Goal: Navigation & Orientation: Find specific page/section

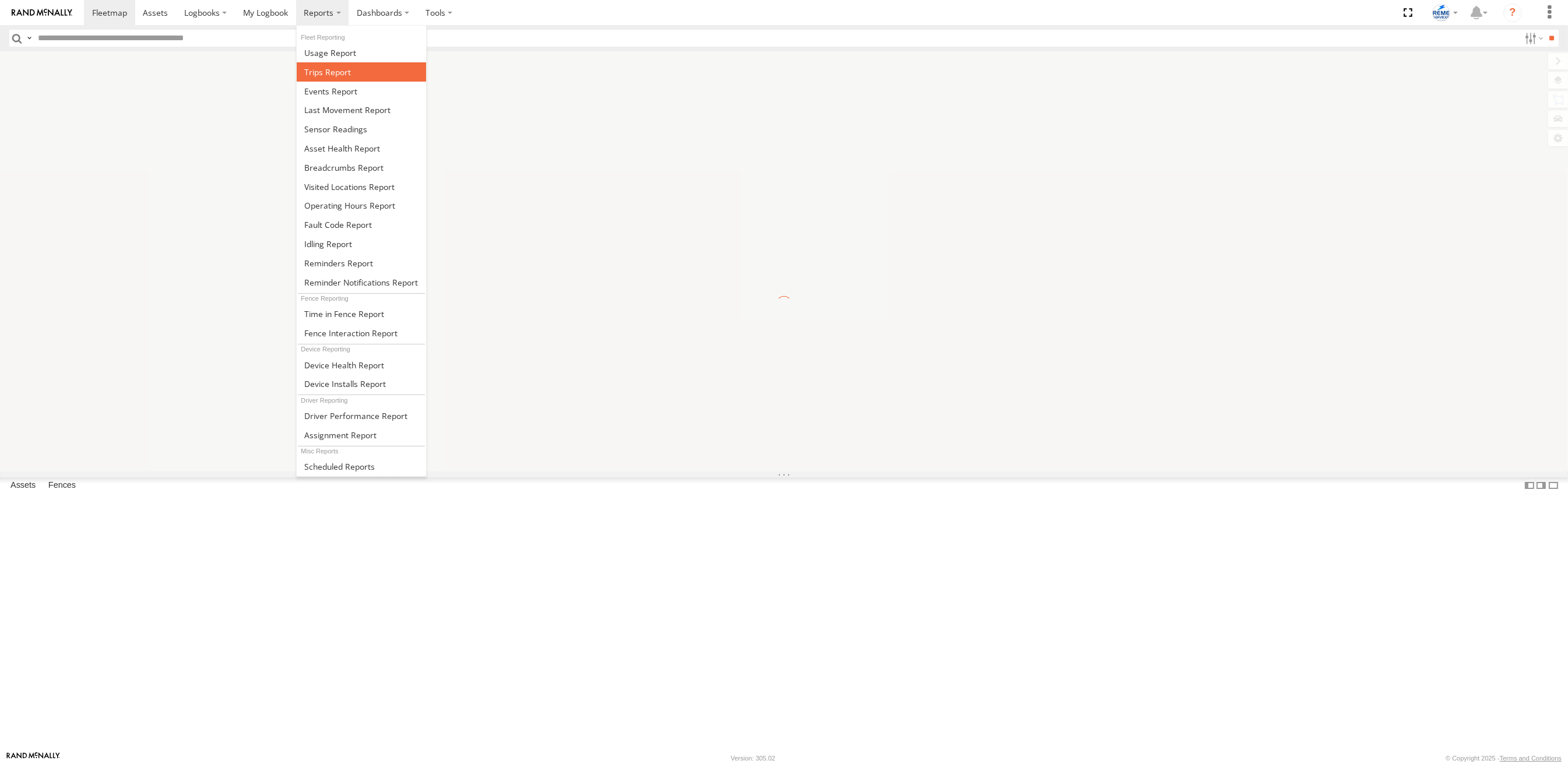
click at [320, 69] on span at bounding box center [327, 72] width 47 height 11
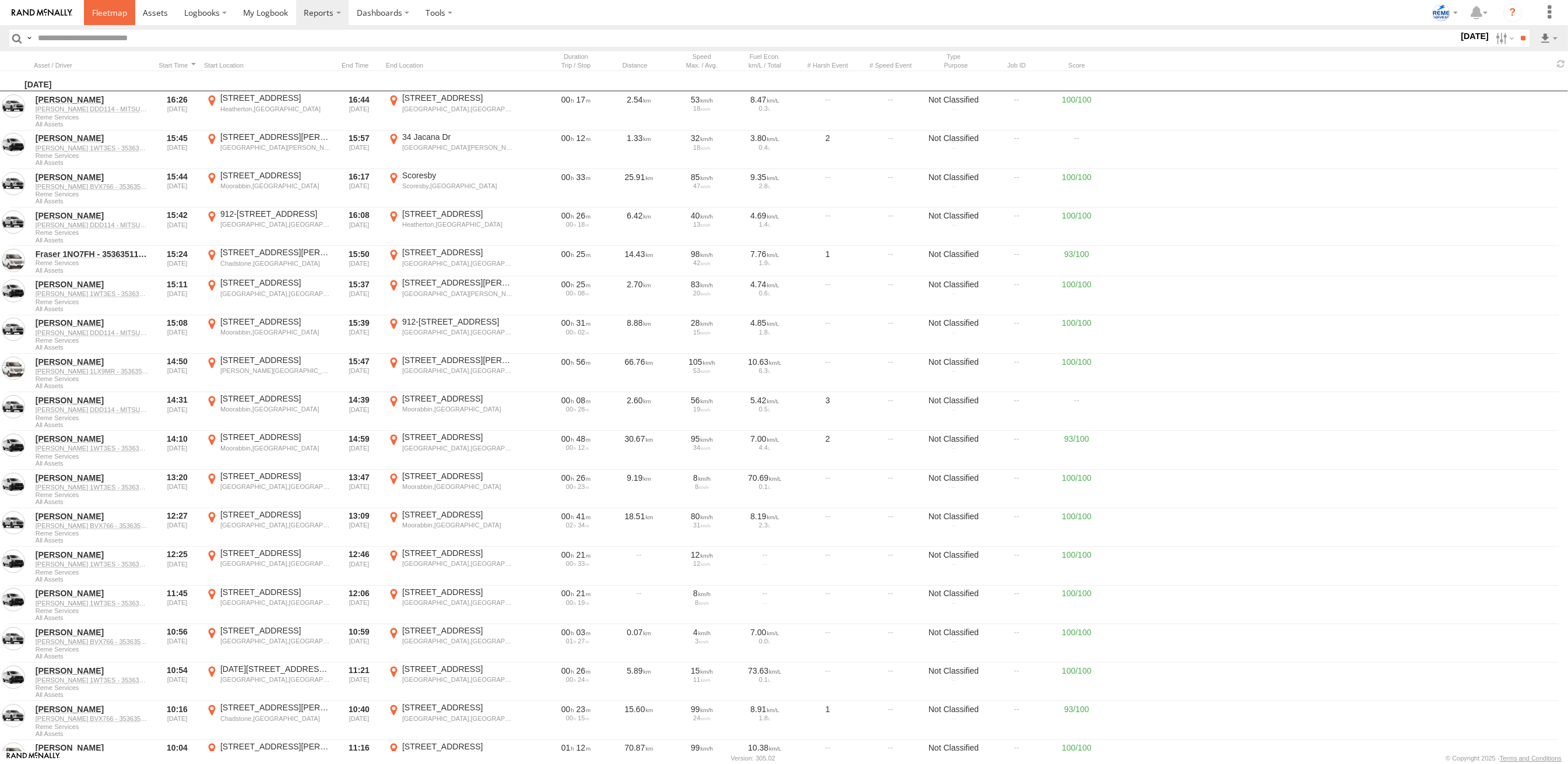
click at [113, 5] on link at bounding box center [110, 12] width 51 height 25
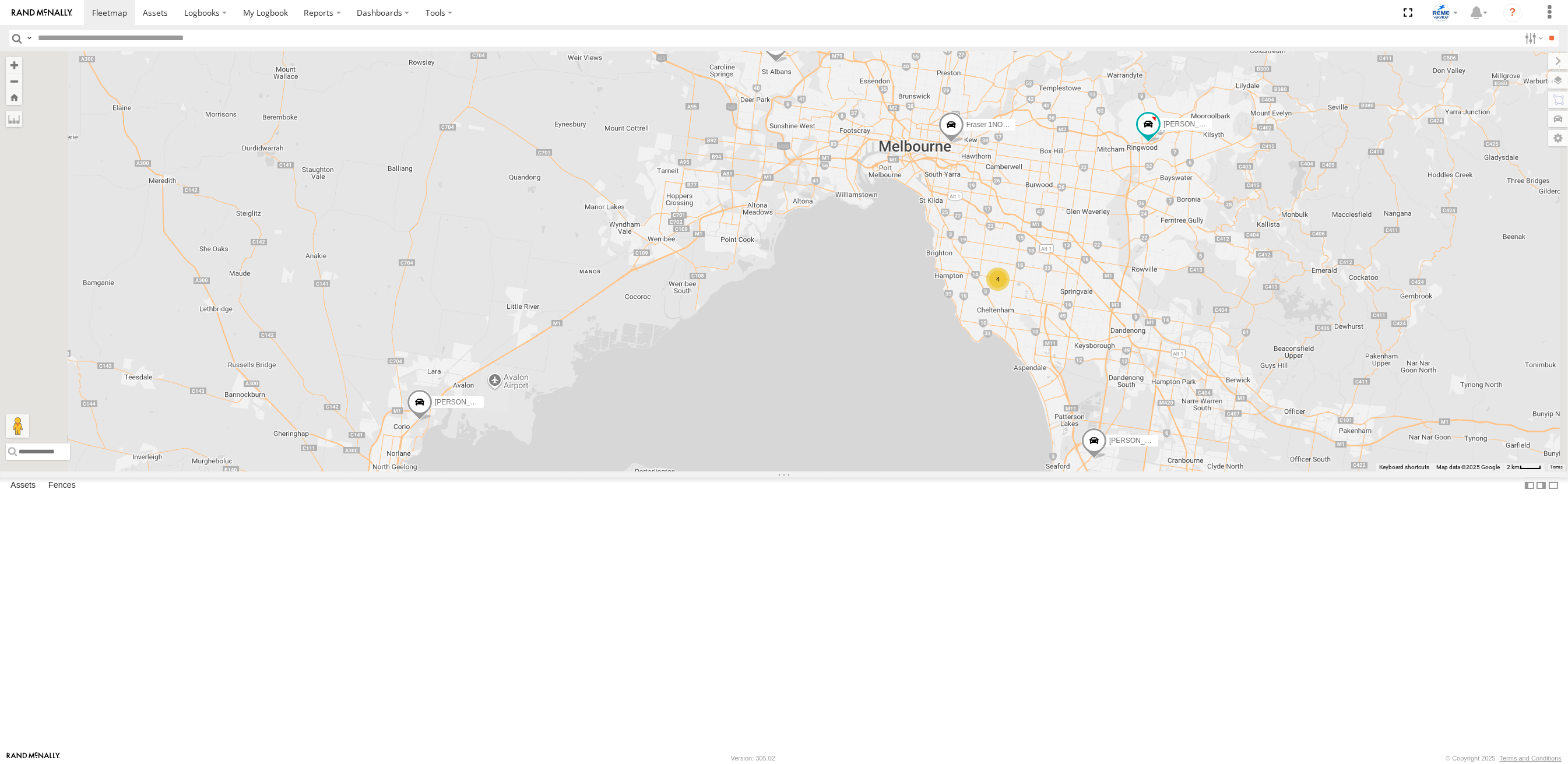
click at [432, 421] on span at bounding box center [419, 405] width 26 height 31
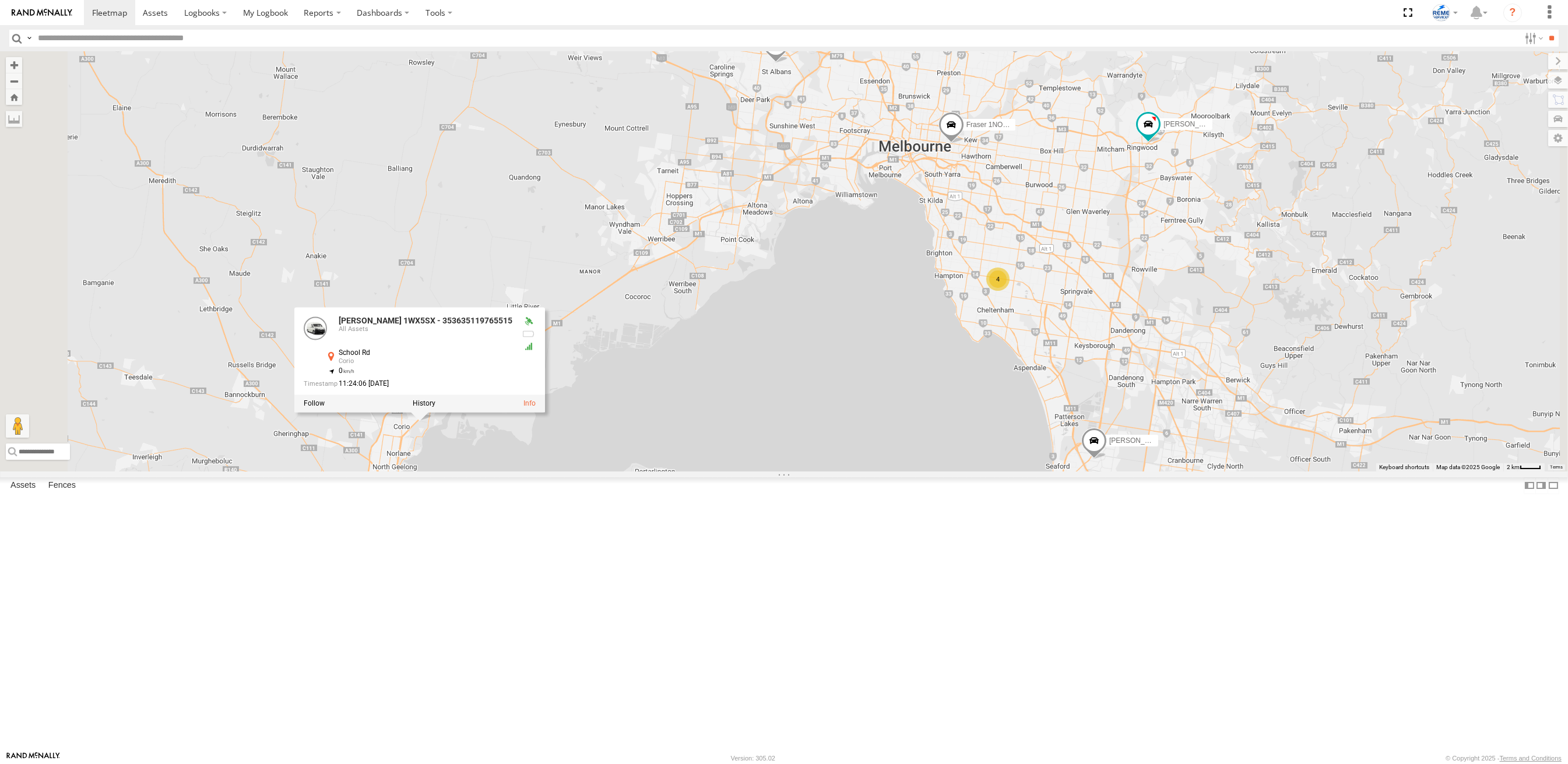
click at [674, 471] on div "Dave 1WT3ES - 353635119770242 Fraser 1NO7FH - 353635113547844 4 Chris 1LX9MR - …" at bounding box center [784, 261] width 1568 height 420
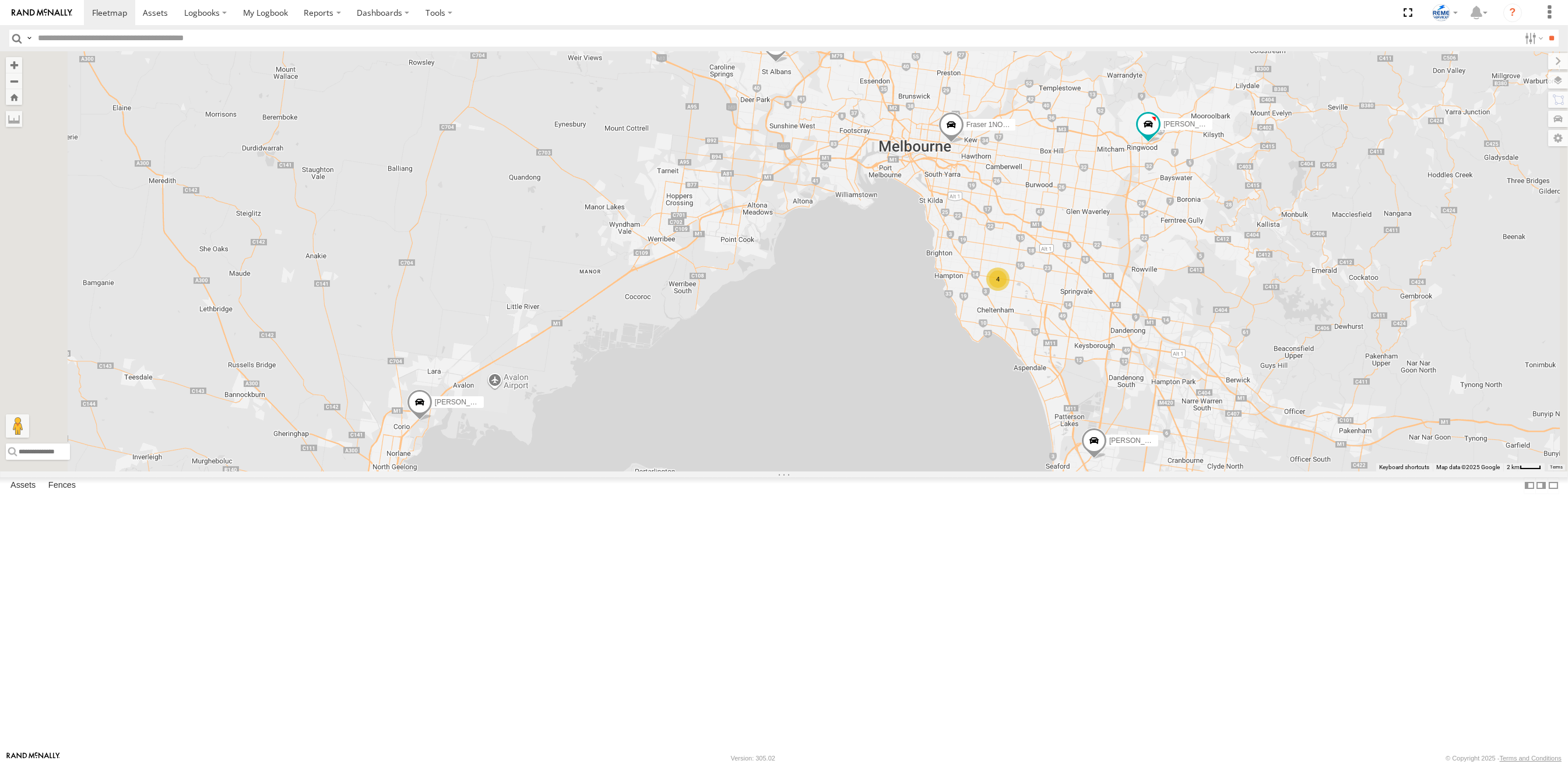
click at [432, 421] on span at bounding box center [419, 405] width 26 height 31
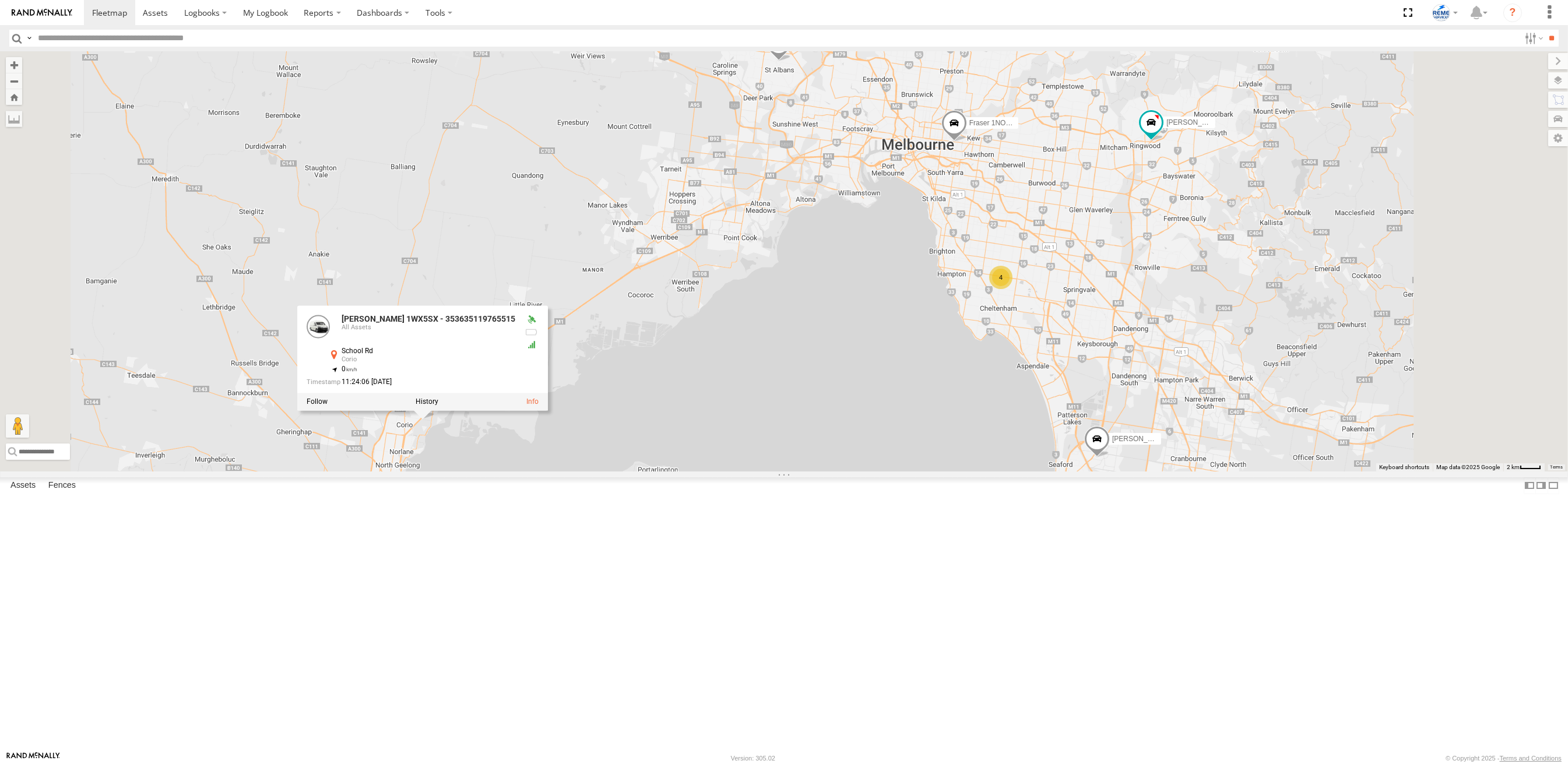
click at [548, 411] on div at bounding box center [422, 402] width 250 height 18
click at [848, 471] on div "Dave 1WT3ES - 353635119770242 Fraser 1NO7FH - 353635113547844 Chris 1LX9MR - 35…" at bounding box center [784, 261] width 1568 height 420
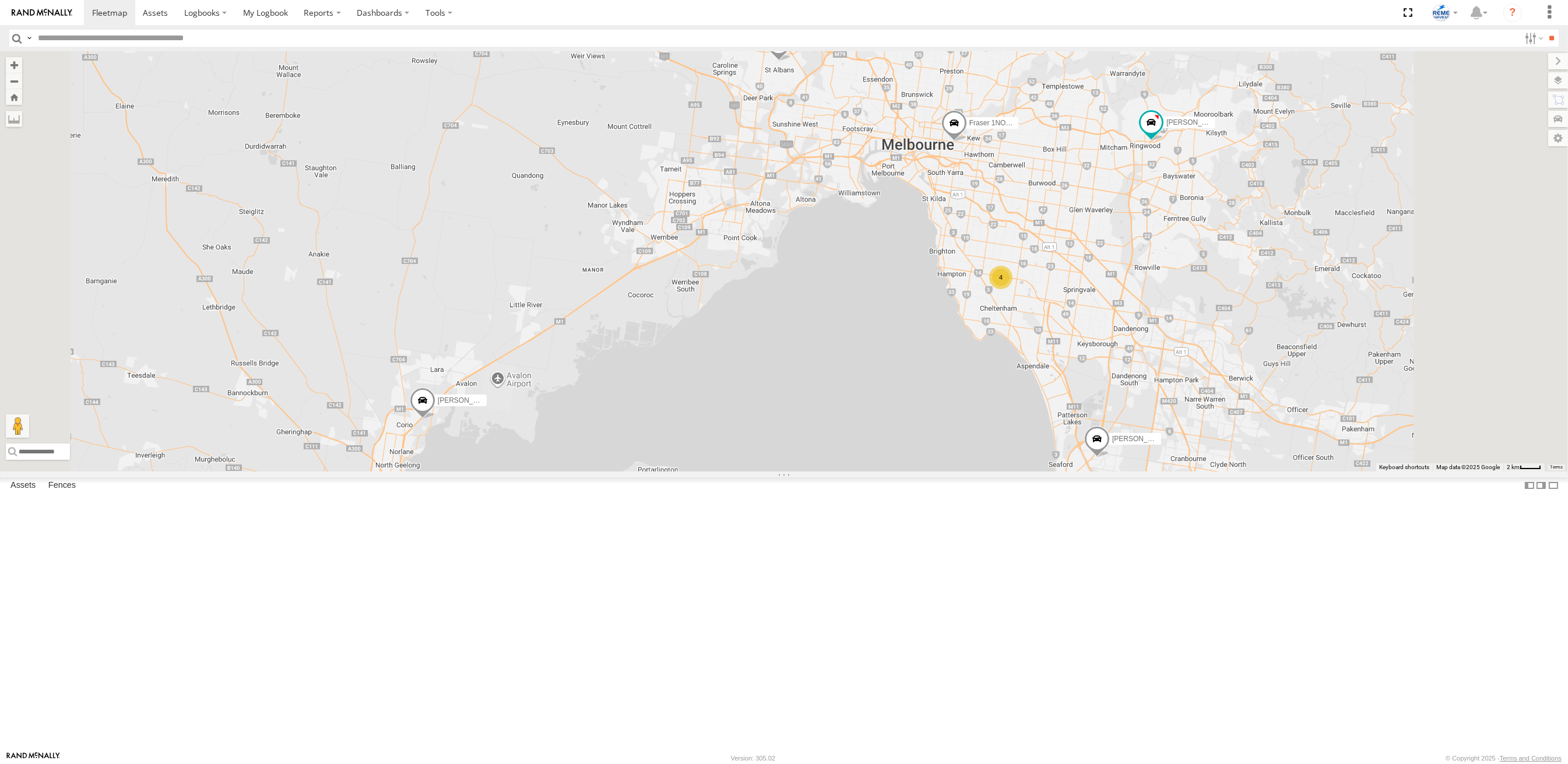
click at [1013, 289] on div "4" at bounding box center [1001, 278] width 23 height 23
